Goal: Find specific page/section: Find specific page/section

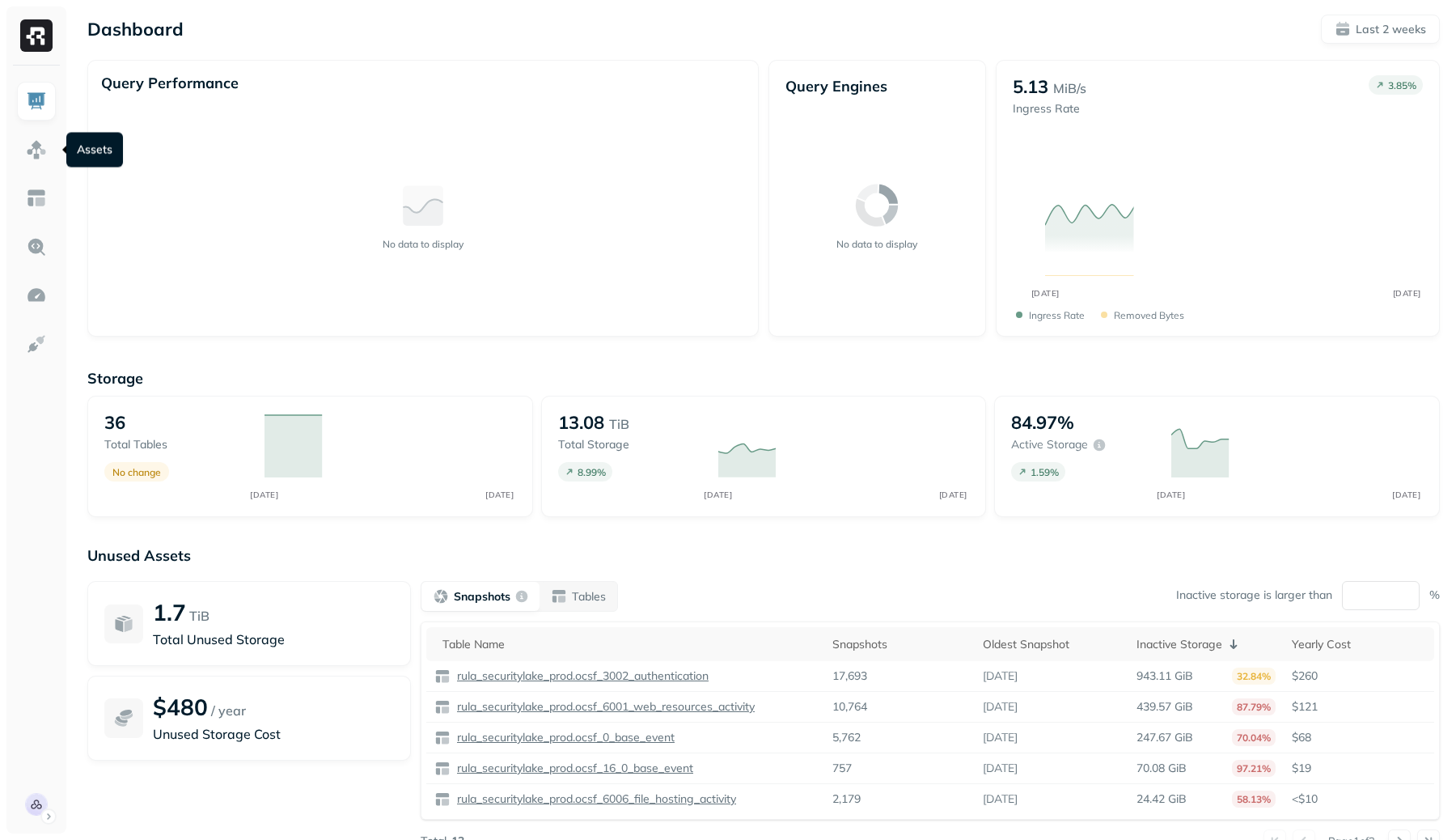
click at [53, 157] on link at bounding box center [36, 150] width 39 height 39
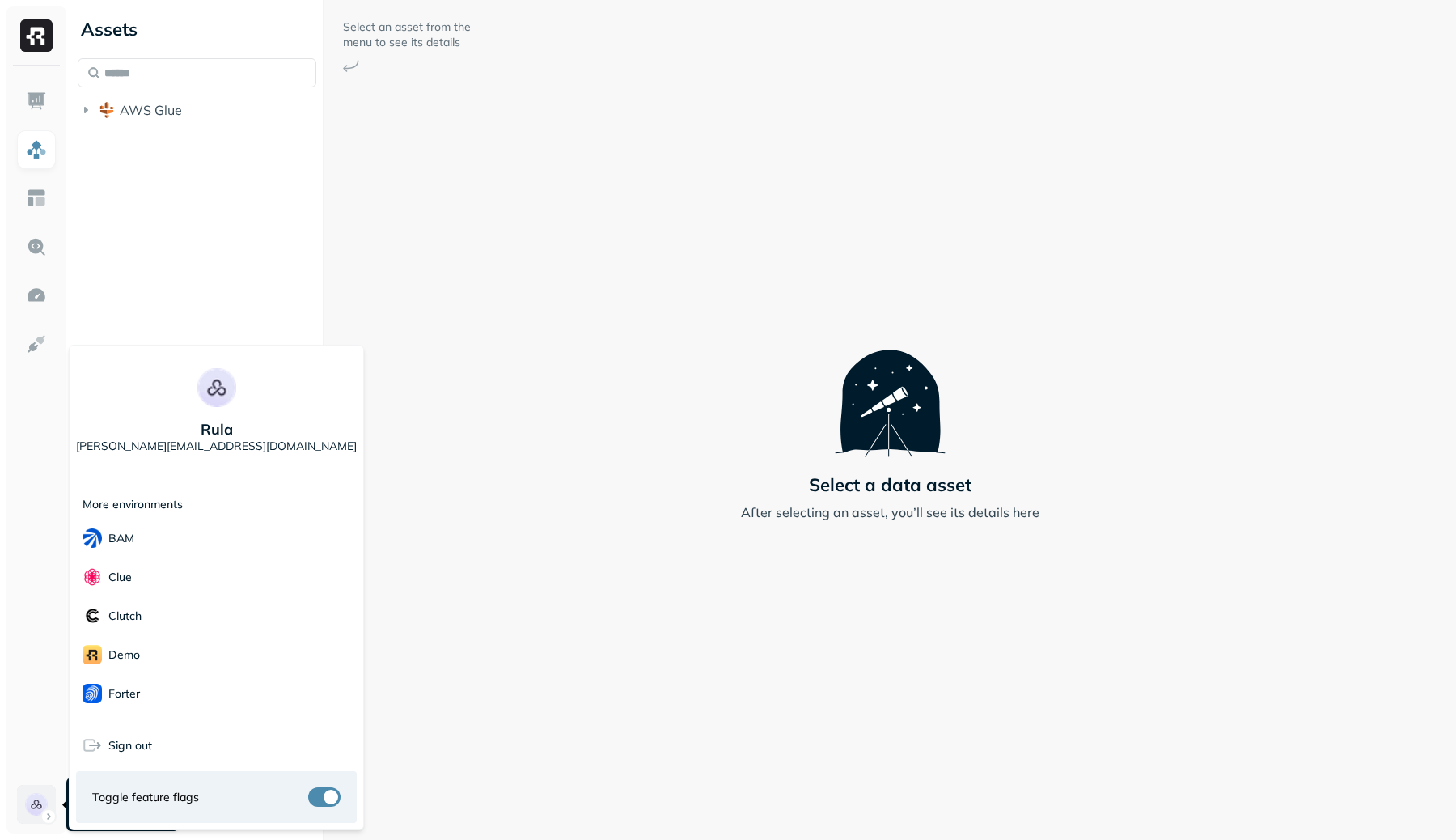
click at [30, 799] on html "Assets AWS Glue Select an asset from the menu to see its details Select a data …" at bounding box center [728, 420] width 1456 height 840
click at [152, 581] on div "Sentra" at bounding box center [216, 582] width 281 height 39
